Goal: Use online tool/utility: Utilize a website feature to perform a specific function

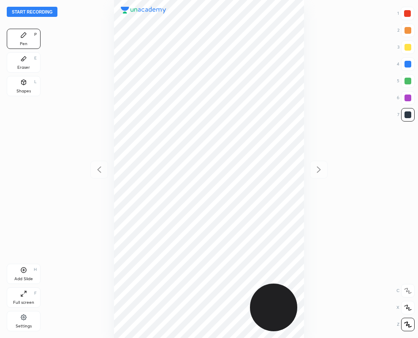
scroll to position [338, 283]
click at [21, 85] on icon at bounding box center [23, 82] width 7 height 7
click at [409, 97] on div at bounding box center [408, 98] width 7 height 7
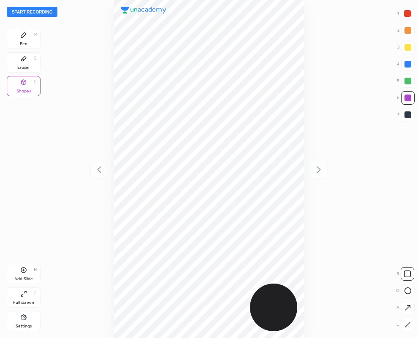
click at [409, 324] on icon at bounding box center [408, 325] width 6 height 6
drag, startPoint x: 406, startPoint y: 114, endPoint x: 338, endPoint y: 121, distance: 68.4
click at [405, 113] on div at bounding box center [408, 115] width 7 height 7
click at [405, 14] on div at bounding box center [407, 13] width 7 height 7
click at [411, 118] on div at bounding box center [408, 115] width 14 height 14
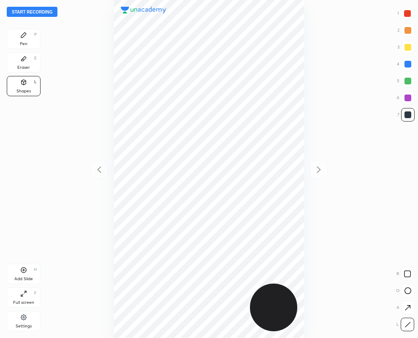
click at [24, 37] on icon at bounding box center [23, 35] width 7 height 7
drag, startPoint x: 21, startPoint y: 87, endPoint x: 19, endPoint y: 106, distance: 19.2
click at [19, 85] on div "Shapes L" at bounding box center [24, 86] width 34 height 20
drag, startPoint x: 404, startPoint y: 320, endPoint x: 355, endPoint y: 302, distance: 52.3
click at [401, 320] on div at bounding box center [408, 325] width 14 height 14
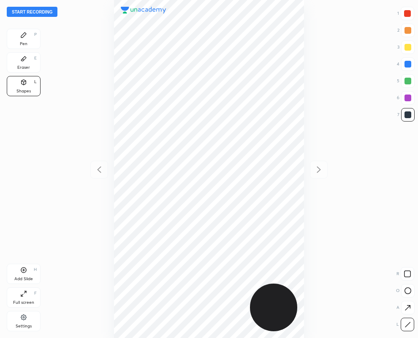
click at [411, 95] on div at bounding box center [408, 98] width 14 height 14
click at [24, 39] on div "Pen P" at bounding box center [24, 39] width 34 height 20
click at [24, 62] on icon at bounding box center [23, 58] width 7 height 7
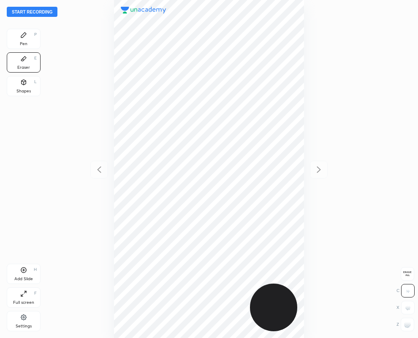
click at [29, 65] on div "Eraser" at bounding box center [23, 67] width 13 height 4
click at [24, 38] on icon at bounding box center [23, 35] width 7 height 7
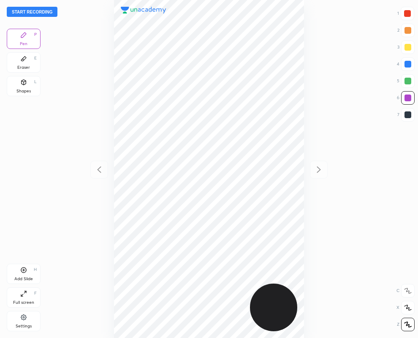
click at [405, 115] on div at bounding box center [408, 115] width 7 height 7
drag, startPoint x: 27, startPoint y: 87, endPoint x: 88, endPoint y: 216, distance: 142.8
click at [26, 85] on div "Shapes L" at bounding box center [24, 86] width 34 height 20
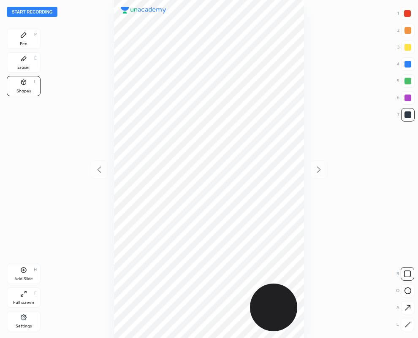
click at [406, 322] on icon at bounding box center [408, 325] width 6 height 6
click at [30, 58] on div "Eraser E" at bounding box center [24, 62] width 34 height 20
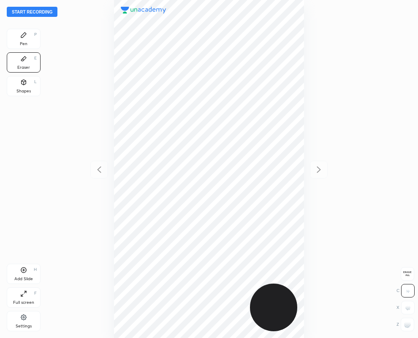
click at [23, 38] on icon at bounding box center [23, 35] width 7 height 7
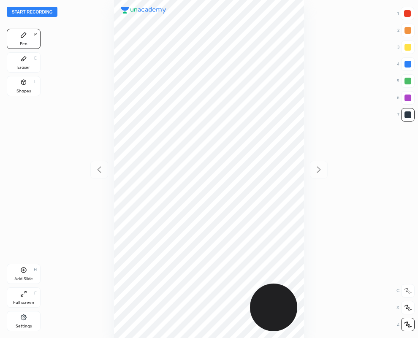
drag, startPoint x: 56, startPoint y: 82, endPoint x: 51, endPoint y: 97, distance: 16.4
click at [53, 82] on div "Start recording 1 2 3 4 5 6 7 R O A L C X Z Erase all C X Z Pen P Eraser E Shap…" at bounding box center [209, 169] width 418 height 338
drag, startPoint x: 22, startPoint y: 81, endPoint x: 102, endPoint y: 187, distance: 132.8
click at [22, 81] on icon at bounding box center [24, 82] width 5 height 5
drag, startPoint x: 408, startPoint y: 113, endPoint x: 348, endPoint y: 135, distance: 63.2
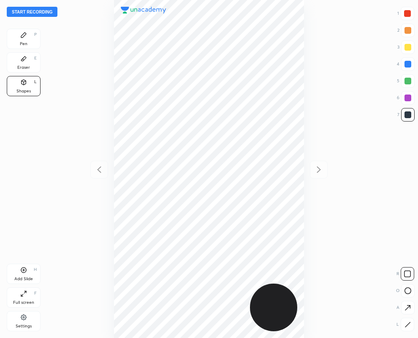
click at [408, 113] on div at bounding box center [408, 115] width 7 height 7
drag, startPoint x: 406, startPoint y: 326, endPoint x: 402, endPoint y: 324, distance: 5.3
click at [405, 324] on icon at bounding box center [408, 325] width 6 height 6
drag, startPoint x: 27, startPoint y: 64, endPoint x: 106, endPoint y: 94, distance: 84.7
click at [26, 64] on div "Eraser E" at bounding box center [24, 62] width 34 height 20
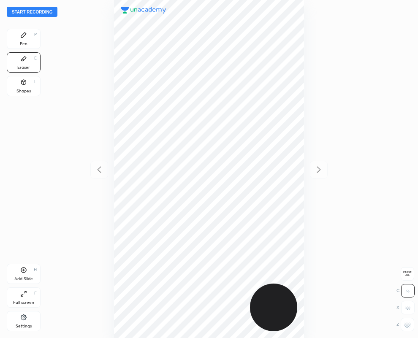
click at [405, 145] on div "Start recording 1 2 3 4 5 6 7 R O A L C X Z Erase all C X Z Pen P Eraser E Shap…" at bounding box center [209, 169] width 418 height 338
click at [24, 43] on div "Pen" at bounding box center [24, 44] width 8 height 4
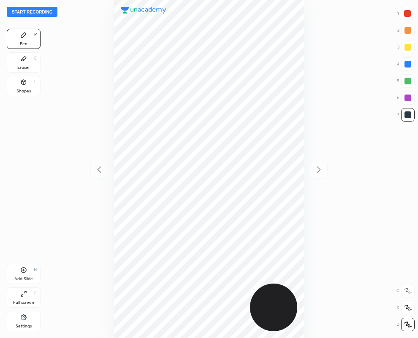
click at [409, 14] on div at bounding box center [407, 13] width 7 height 7
click at [405, 114] on div at bounding box center [408, 115] width 7 height 7
click at [27, 91] on div "Shapes" at bounding box center [23, 91] width 14 height 4
drag, startPoint x: 409, startPoint y: 322, endPoint x: 359, endPoint y: 292, distance: 57.8
click at [409, 320] on div at bounding box center [408, 325] width 14 height 14
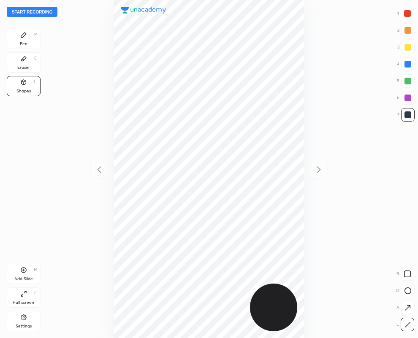
click at [27, 39] on div "Pen P" at bounding box center [24, 39] width 34 height 20
drag, startPoint x: 26, startPoint y: 65, endPoint x: 38, endPoint y: 62, distance: 12.8
click at [27, 65] on div "Eraser" at bounding box center [23, 67] width 13 height 4
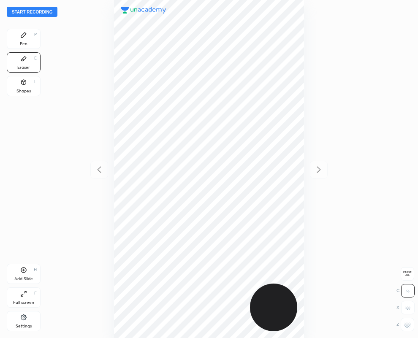
click at [24, 38] on icon at bounding box center [23, 35] width 7 height 7
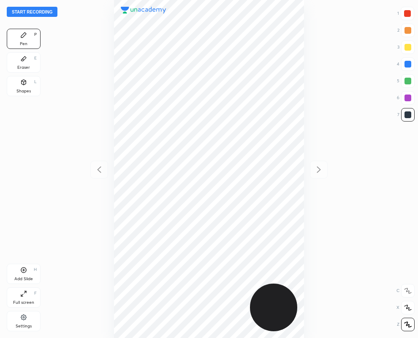
drag, startPoint x: 24, startPoint y: 82, endPoint x: 71, endPoint y: 150, distance: 83.5
click at [24, 82] on icon at bounding box center [23, 82] width 7 height 7
drag, startPoint x: 406, startPoint y: 324, endPoint x: 378, endPoint y: 180, distance: 146.3
click at [406, 322] on icon at bounding box center [408, 325] width 6 height 6
click at [408, 65] on div at bounding box center [408, 64] width 7 height 7
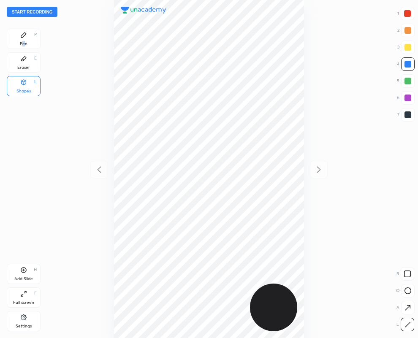
drag, startPoint x: 24, startPoint y: 41, endPoint x: 42, endPoint y: 47, distance: 19.4
click at [23, 41] on div "Pen P" at bounding box center [24, 39] width 34 height 20
drag, startPoint x: 409, startPoint y: 13, endPoint x: 403, endPoint y: 13, distance: 5.9
click at [408, 14] on div at bounding box center [407, 13] width 7 height 7
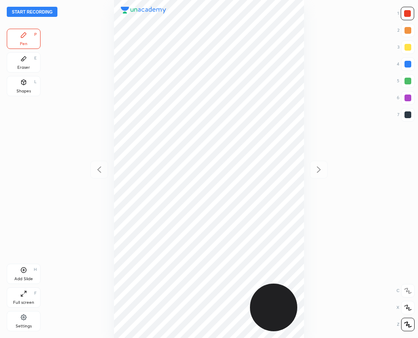
click at [408, 115] on div at bounding box center [408, 115] width 7 height 7
drag, startPoint x: 408, startPoint y: 63, endPoint x: 394, endPoint y: 66, distance: 14.4
click at [408, 63] on div at bounding box center [408, 64] width 7 height 7
drag, startPoint x: 408, startPoint y: 116, endPoint x: 367, endPoint y: 132, distance: 44.0
click at [408, 116] on div at bounding box center [408, 115] width 7 height 7
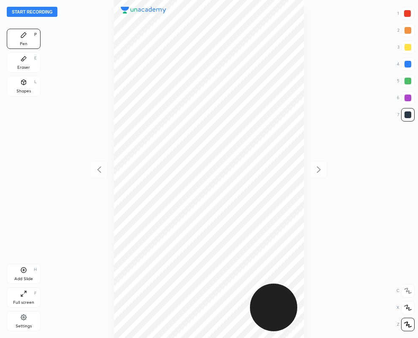
drag, startPoint x: 25, startPoint y: 64, endPoint x: 76, endPoint y: 126, distance: 80.1
click at [49, 104] on div "Start recording 1 2 3 4 5 6 7 R O A L C X Z Erase all C X Z Pen P Eraser E Shap…" at bounding box center [209, 169] width 418 height 338
click at [21, 62] on icon at bounding box center [23, 58] width 7 height 7
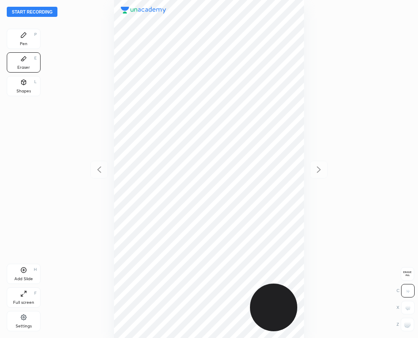
drag, startPoint x: 410, startPoint y: 326, endPoint x: 327, endPoint y: 285, distance: 92.6
click at [407, 324] on g at bounding box center [407, 324] width 7 height 7
drag, startPoint x: 19, startPoint y: 38, endPoint x: 14, endPoint y: 36, distance: 4.7
click at [18, 37] on div "Pen P" at bounding box center [24, 39] width 34 height 20
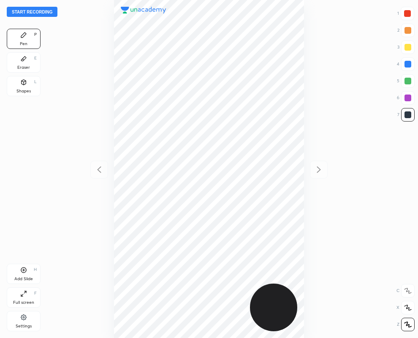
drag, startPoint x: 407, startPoint y: 14, endPoint x: 395, endPoint y: 14, distance: 12.2
click at [408, 13] on div at bounding box center [407, 13] width 7 height 7
click at [408, 117] on div at bounding box center [408, 115] width 7 height 7
click at [409, 15] on div at bounding box center [407, 13] width 7 height 7
click at [406, 61] on div at bounding box center [408, 64] width 7 height 7
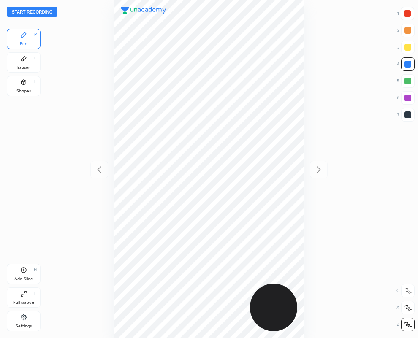
drag, startPoint x: 413, startPoint y: 119, endPoint x: 352, endPoint y: 109, distance: 62.4
click at [414, 119] on div at bounding box center [408, 115] width 14 height 14
click at [412, 114] on div at bounding box center [408, 115] width 14 height 14
click at [406, 66] on div at bounding box center [408, 64] width 7 height 7
drag, startPoint x: 408, startPoint y: 114, endPoint x: 371, endPoint y: 125, distance: 38.9
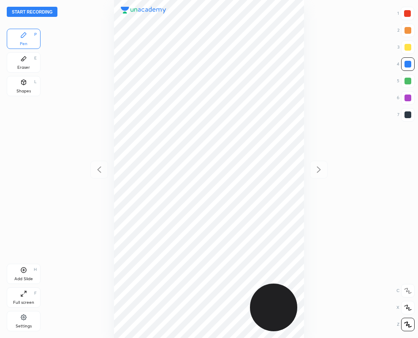
click at [408, 114] on div at bounding box center [408, 115] width 7 height 7
drag, startPoint x: 407, startPoint y: 65, endPoint x: 400, endPoint y: 68, distance: 8.1
click at [405, 65] on div at bounding box center [408, 64] width 7 height 7
drag, startPoint x: 408, startPoint y: 114, endPoint x: 344, endPoint y: 160, distance: 78.3
click at [407, 115] on div at bounding box center [408, 115] width 7 height 7
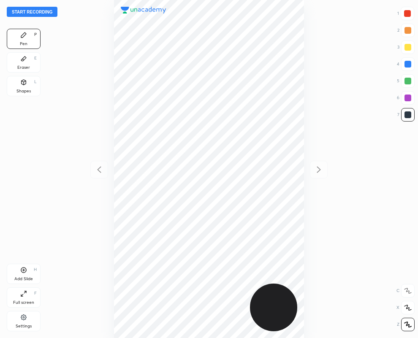
click at [25, 275] on div "Add Slide H" at bounding box center [24, 274] width 34 height 20
click at [406, 16] on div at bounding box center [407, 13] width 7 height 7
drag, startPoint x: 408, startPoint y: 65, endPoint x: 383, endPoint y: 62, distance: 25.5
click at [408, 65] on div at bounding box center [408, 64] width 7 height 7
click at [99, 171] on icon at bounding box center [99, 169] width 4 height 6
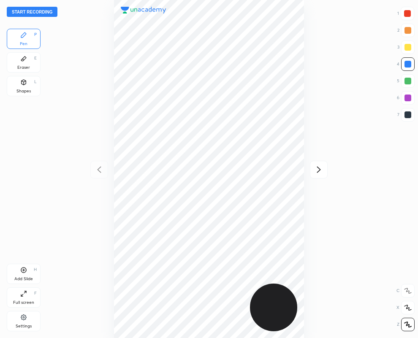
click at [318, 169] on icon at bounding box center [319, 170] width 10 height 10
click at [98, 170] on icon at bounding box center [99, 169] width 4 height 6
click at [318, 169] on icon at bounding box center [319, 170] width 10 height 10
drag, startPoint x: 21, startPoint y: 57, endPoint x: 91, endPoint y: 68, distance: 70.5
click at [26, 57] on icon at bounding box center [23, 58] width 7 height 7
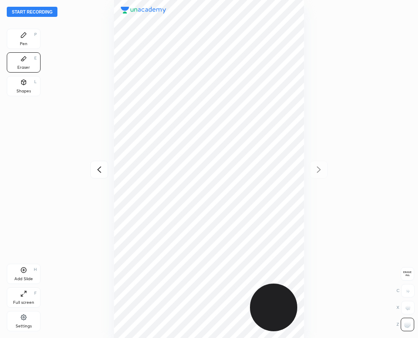
click at [36, 42] on div "Pen P" at bounding box center [24, 39] width 34 height 20
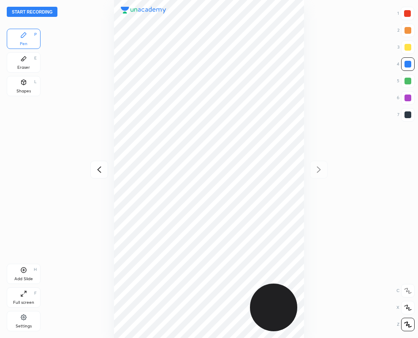
drag, startPoint x: 408, startPoint y: 10, endPoint x: 392, endPoint y: 23, distance: 20.7
click at [408, 11] on div at bounding box center [407, 13] width 7 height 7
click at [408, 98] on div at bounding box center [408, 98] width 7 height 7
click at [98, 169] on icon at bounding box center [99, 169] width 4 height 6
click at [33, 11] on button "Start recording" at bounding box center [32, 12] width 51 height 10
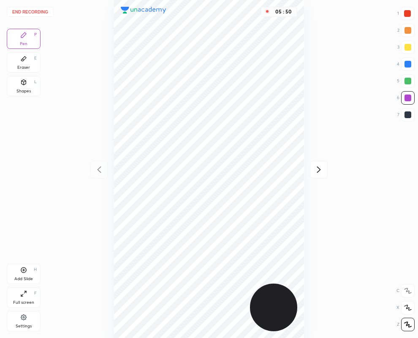
click at [319, 167] on icon at bounding box center [319, 170] width 10 height 10
click at [32, 11] on button "End recording" at bounding box center [30, 12] width 47 height 10
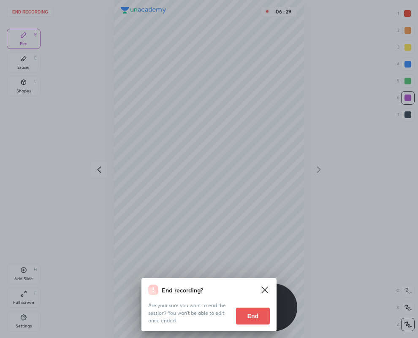
drag, startPoint x: 243, startPoint y: 317, endPoint x: 14, endPoint y: 313, distance: 228.9
click at [242, 315] on button "End" at bounding box center [253, 316] width 34 height 17
